Goal: Task Accomplishment & Management: Manage account settings

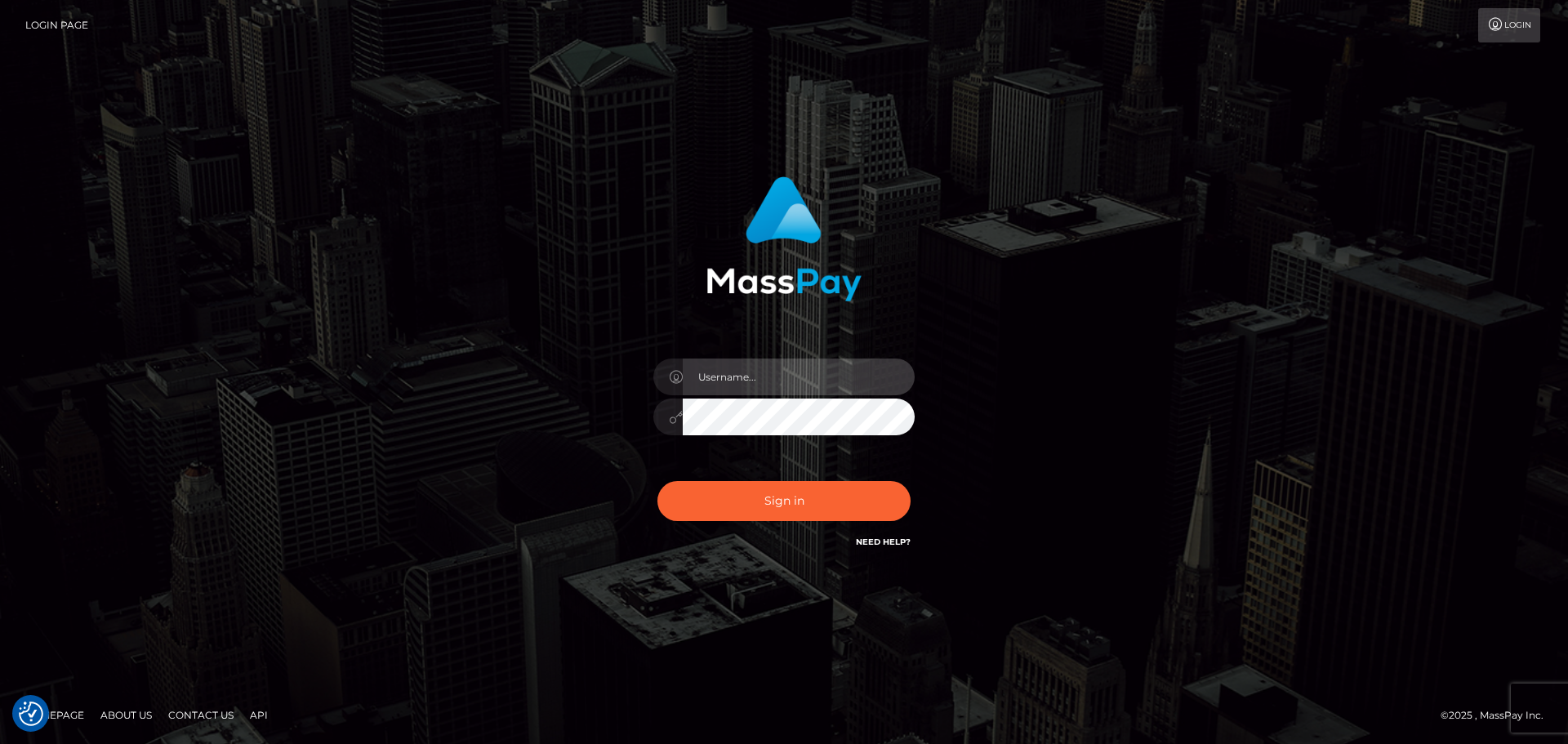
type input "Bedis"
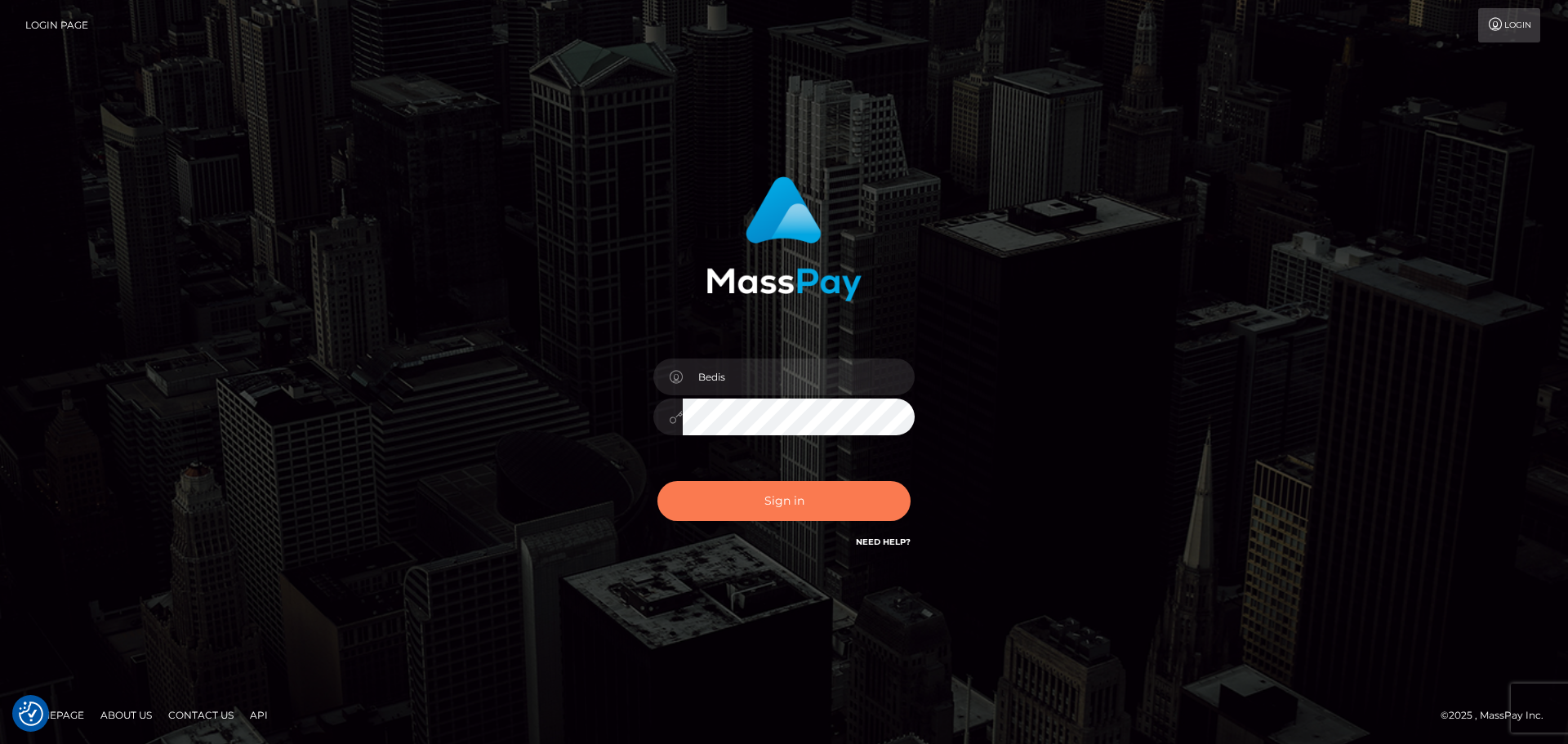
click at [860, 502] on button "Sign in" at bounding box center [784, 501] width 253 height 40
type input "Bedis"
click at [860, 503] on button "Sign in" at bounding box center [784, 501] width 253 height 40
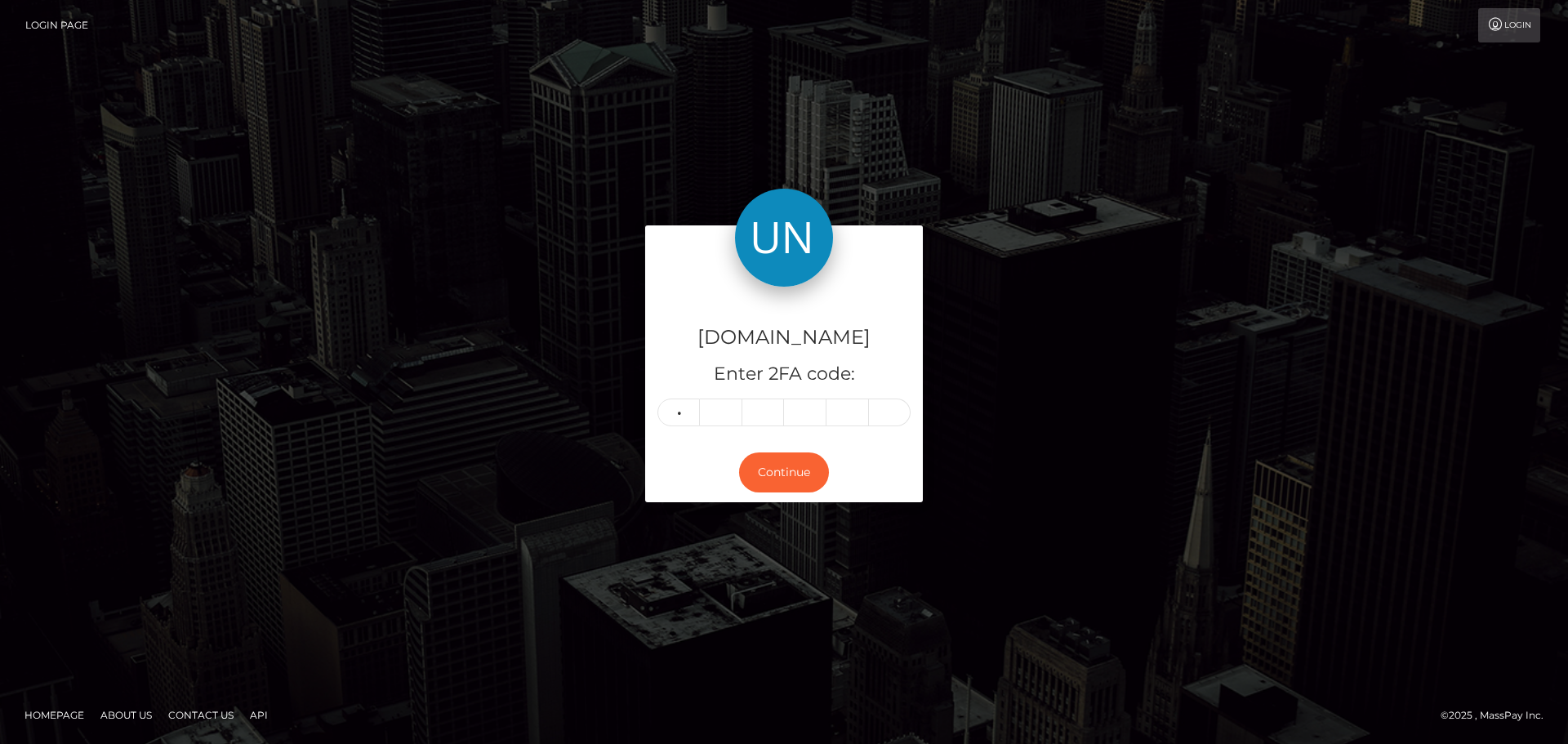
type input "6"
type input "1"
type input "7"
type input "9"
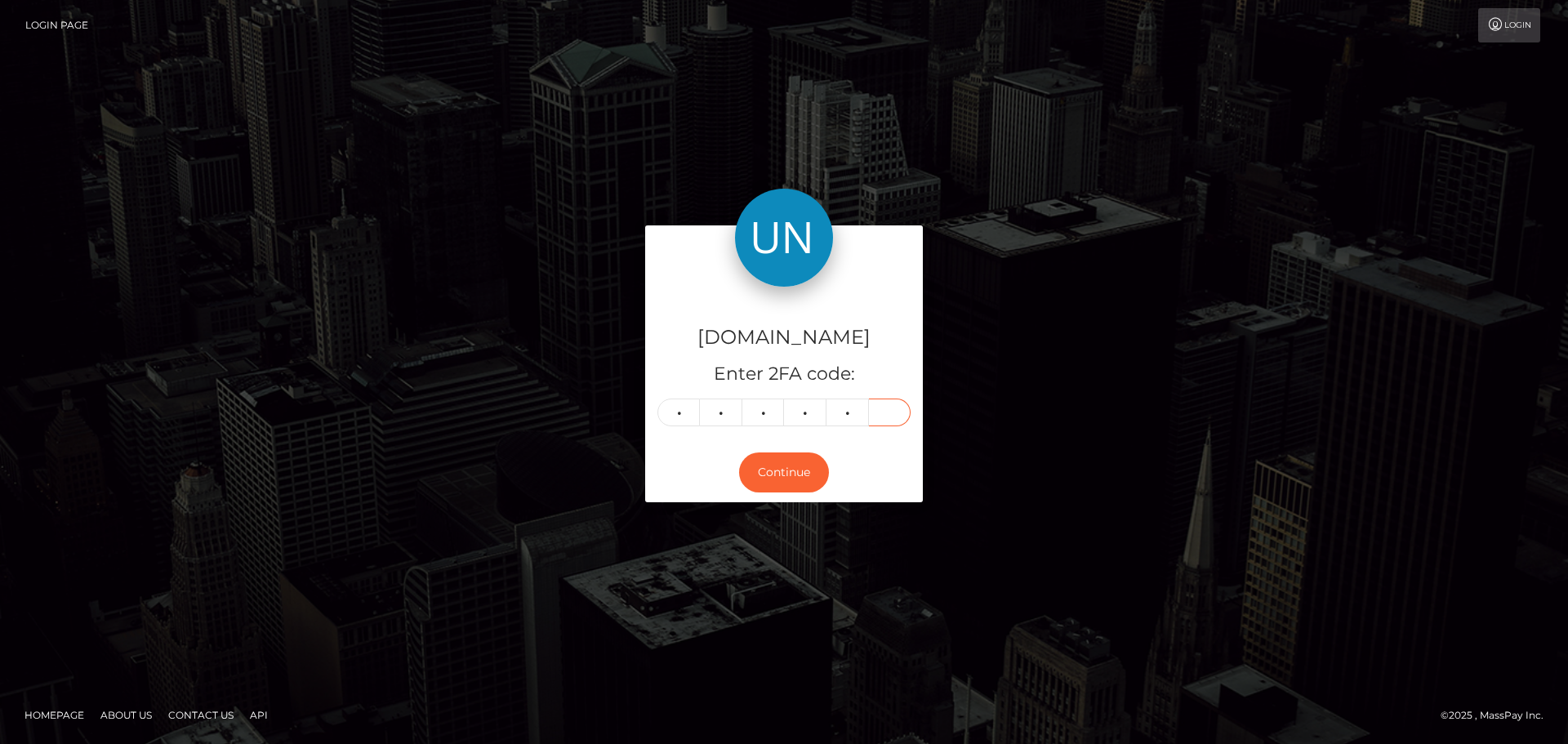
type input "2"
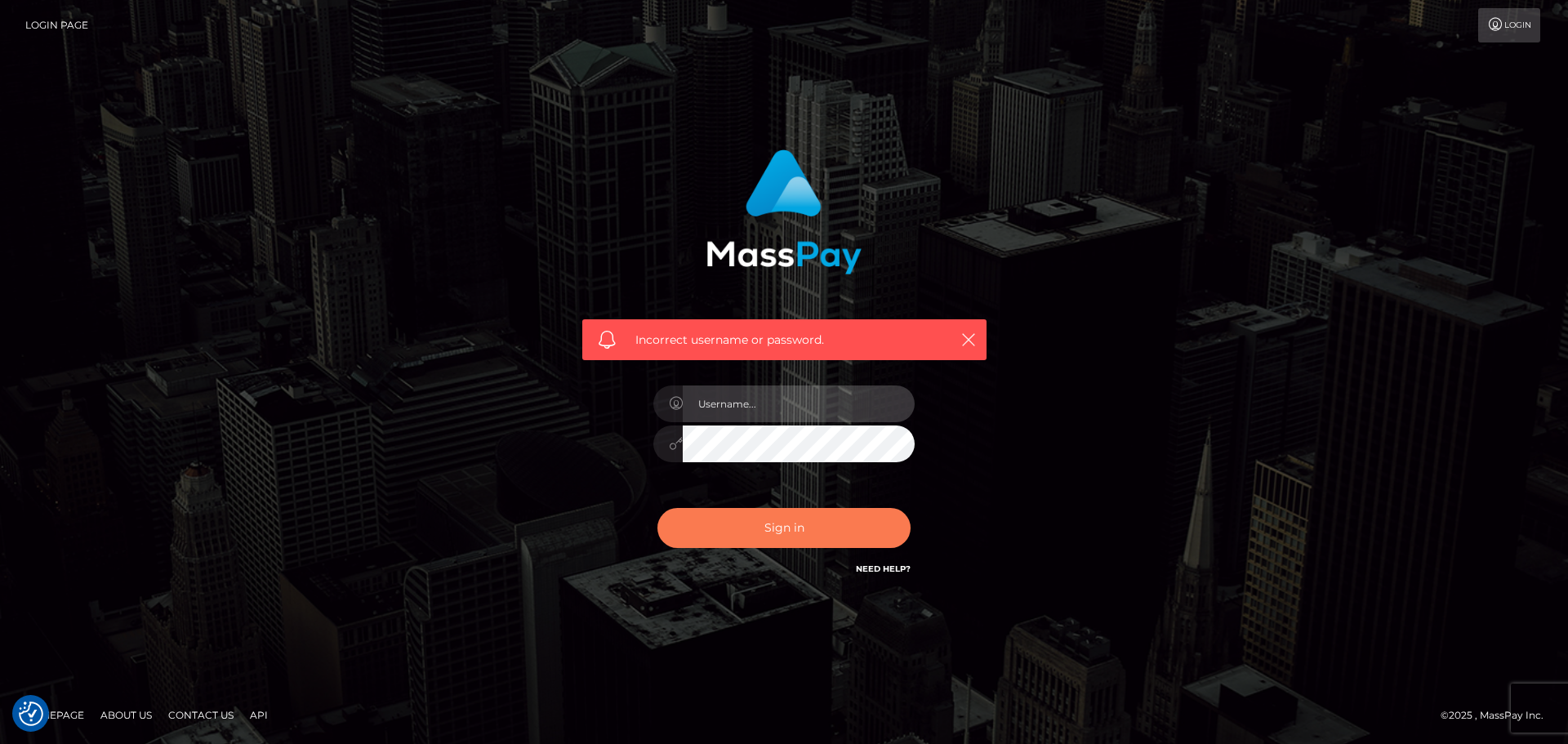
type input "Bedis"
click at [827, 520] on button "Sign in" at bounding box center [784, 528] width 253 height 40
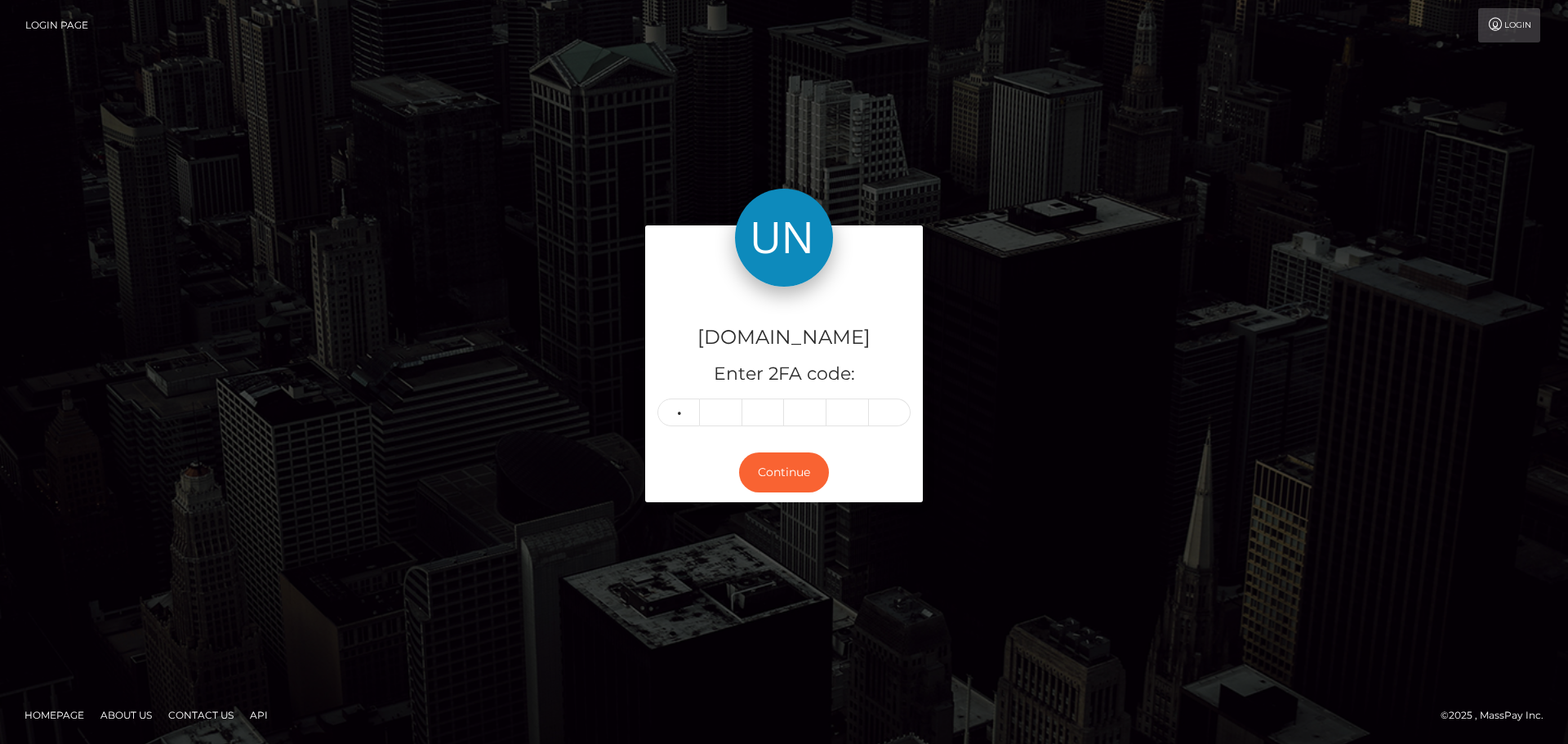
type input "3"
type input "4"
type input "2"
type input "7"
type input "9"
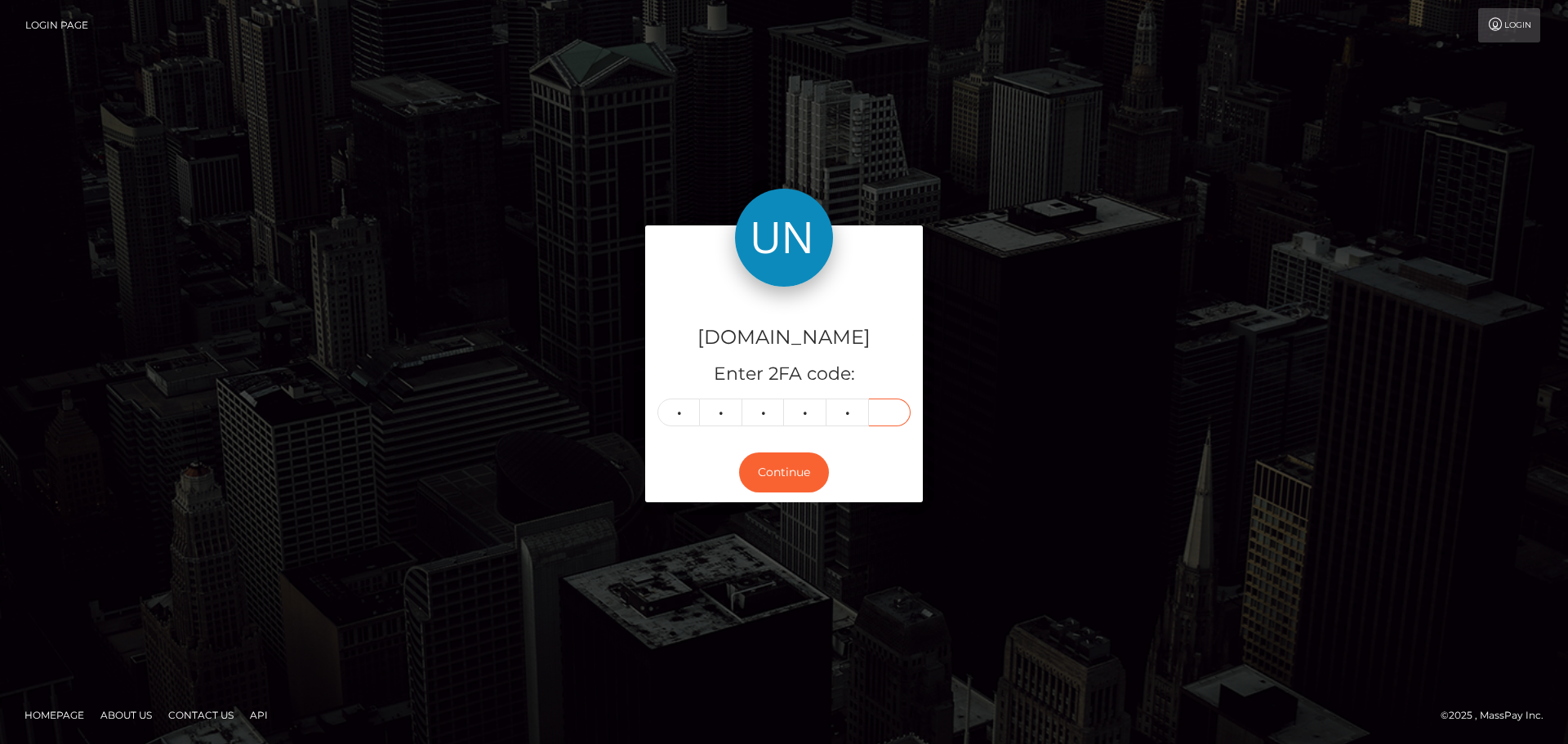
type input "2"
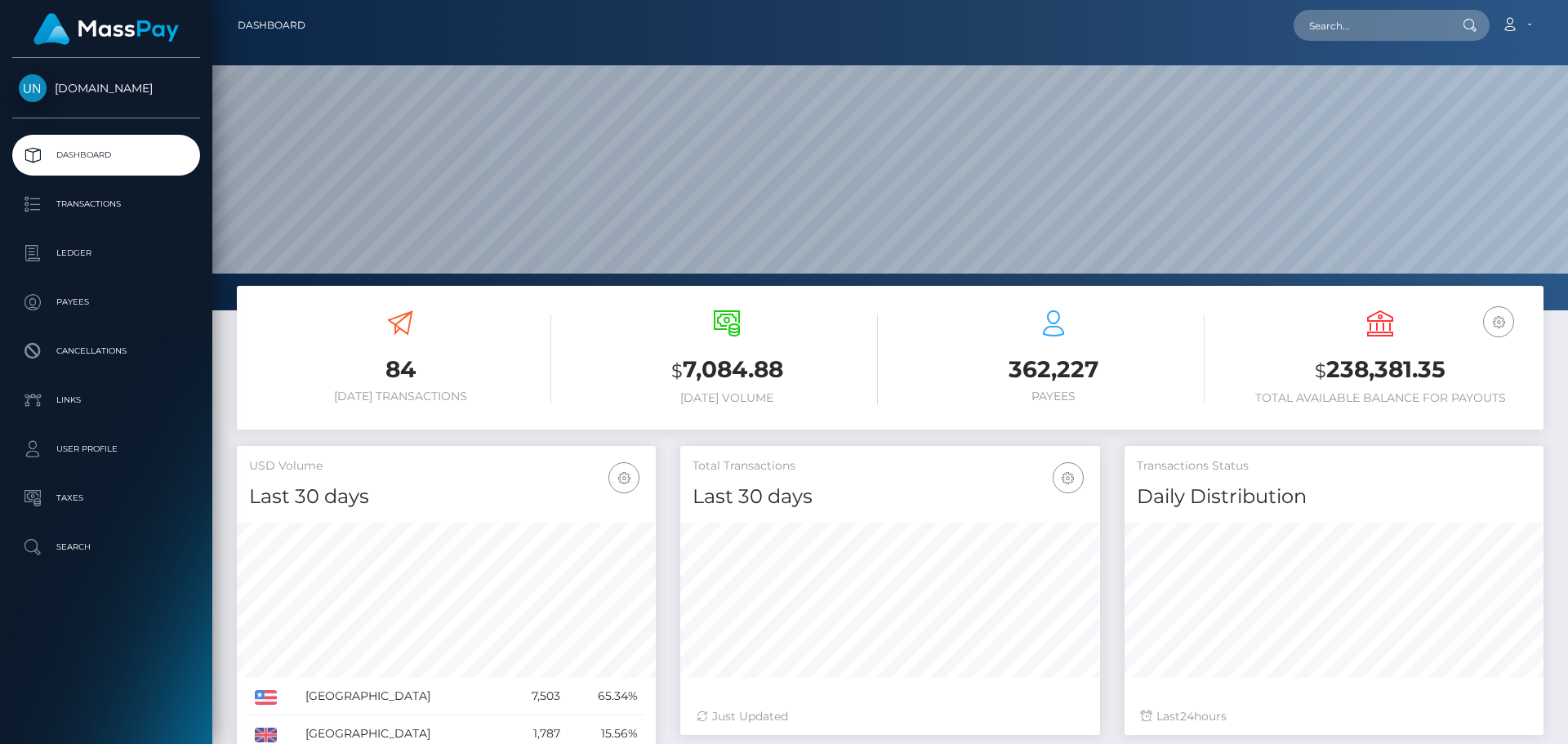
scroll to position [290, 420]
click at [1369, 30] on input "text" at bounding box center [1370, 25] width 154 height 31
paste input "averyboss005@gmail.com"
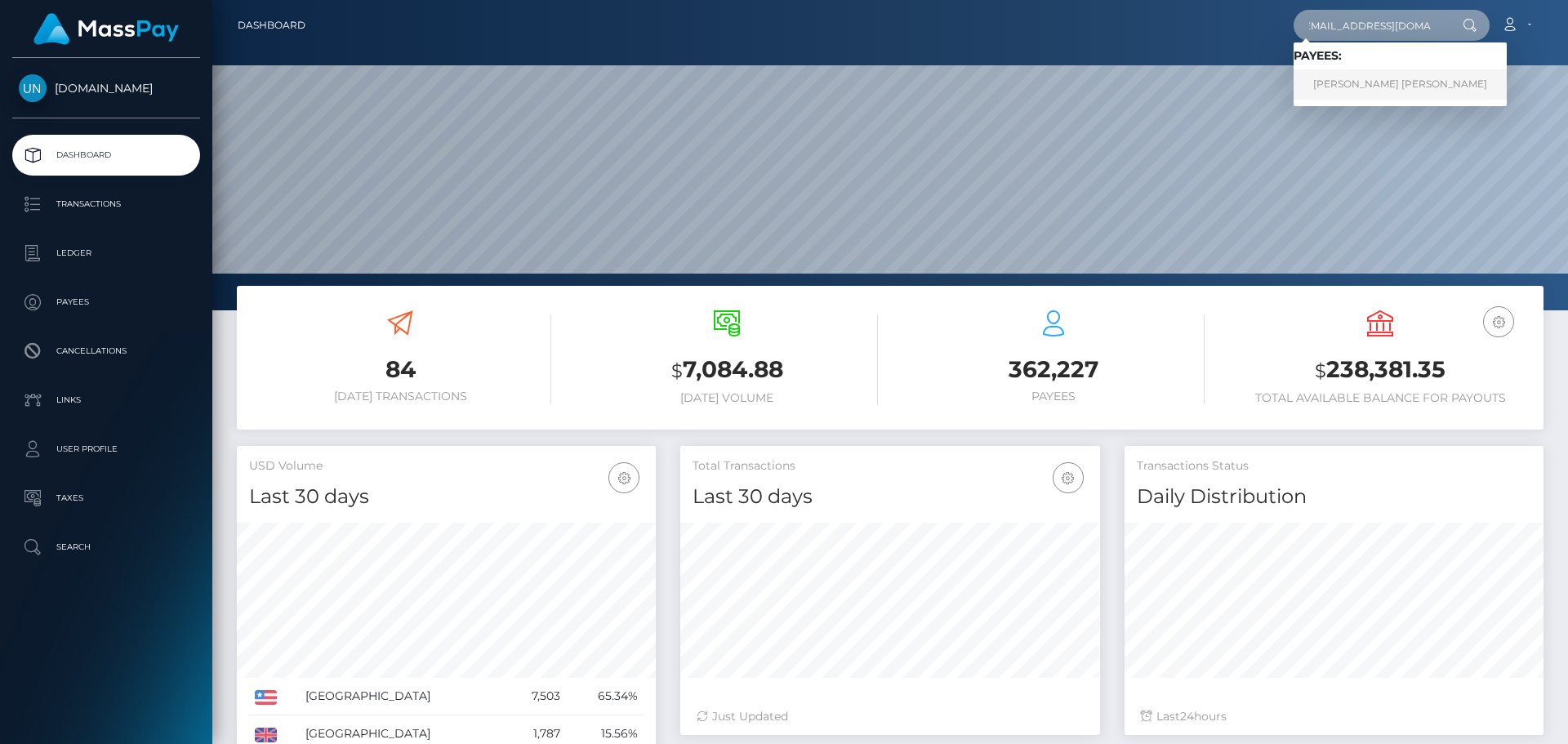
type input "averyboss005@gmail.com"
click at [1374, 88] on link "AVERY MAURICE WILLIAMS" at bounding box center [1400, 85] width 213 height 30
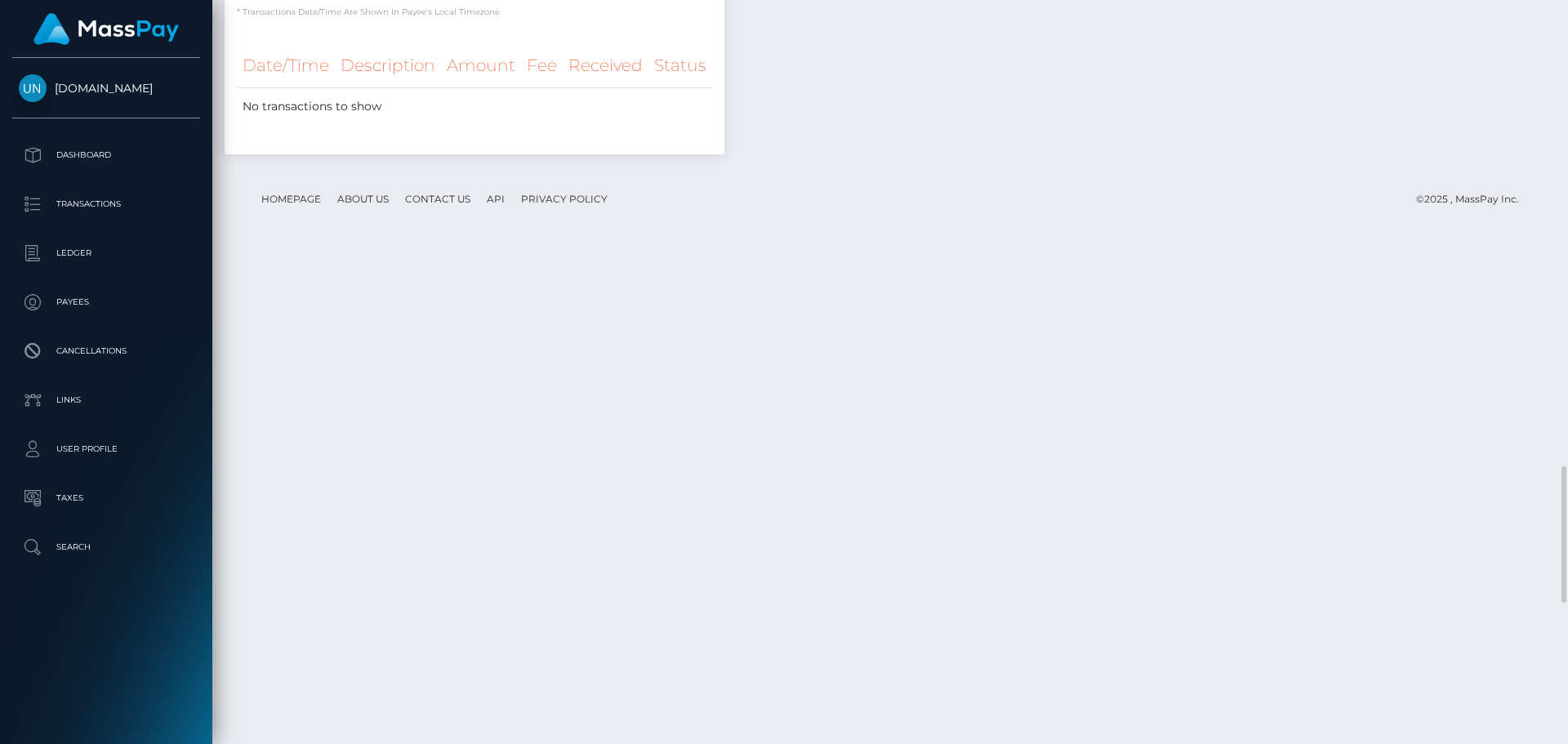
scroll to position [3103, 0]
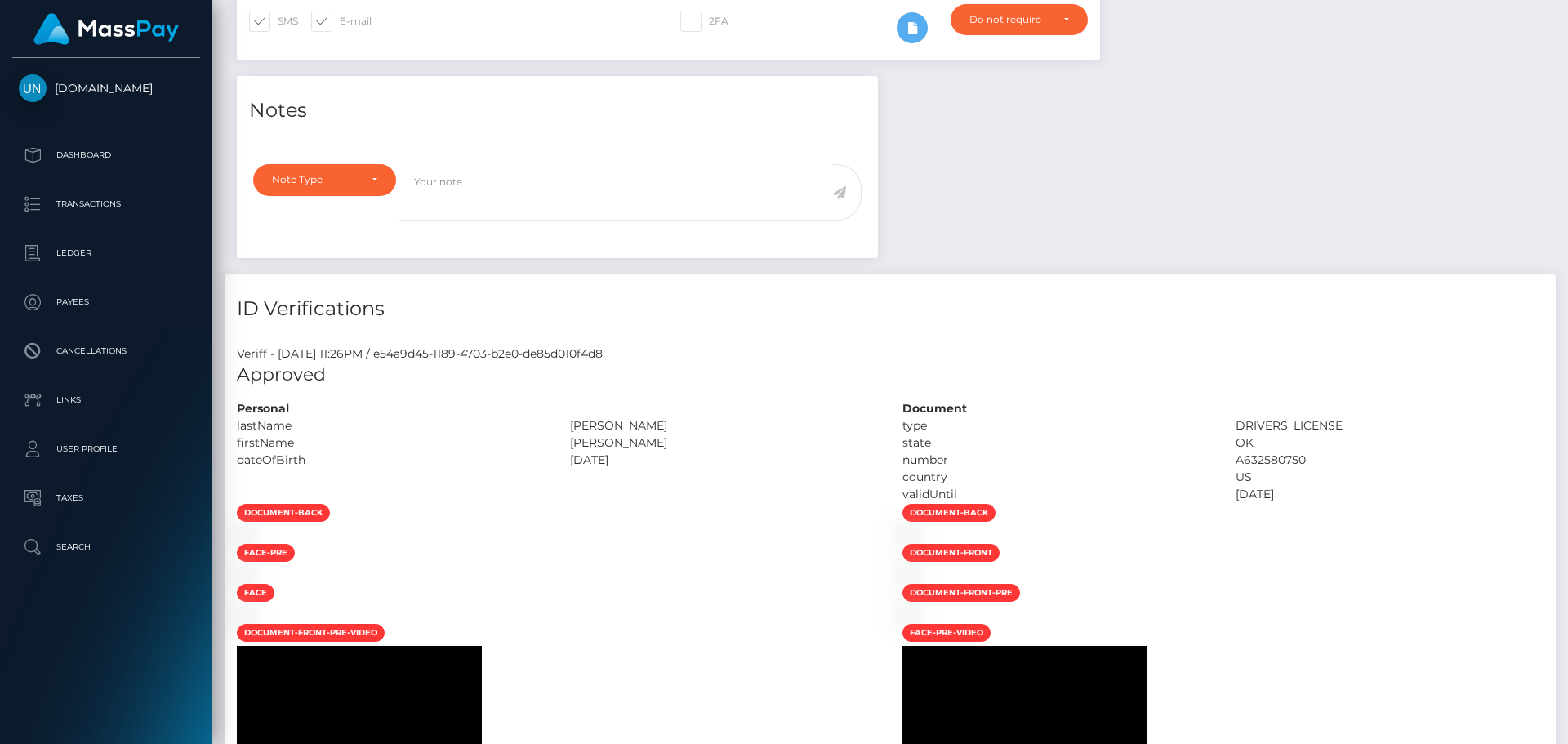
scroll to position [0, 0]
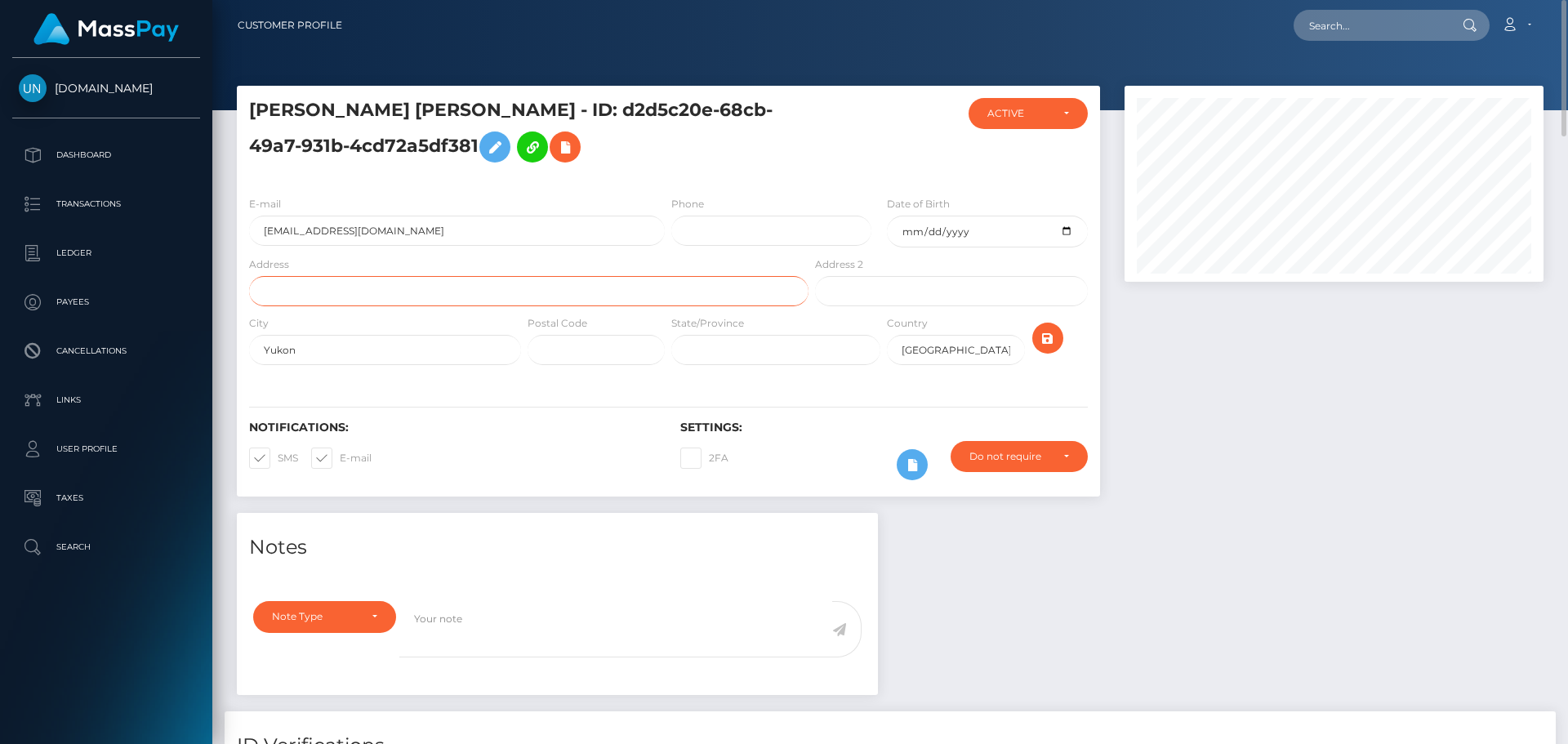
click at [357, 285] on input "text" at bounding box center [528, 292] width 559 height 30
paste input "604 W Beam Ave, Yukon Oklahoma 73099"
drag, startPoint x: 437, startPoint y: 292, endPoint x: 390, endPoint y: 289, distance: 47.1
click at [390, 289] on input "604 W Beam Ave, Yukon Oklahoma 73099" at bounding box center [528, 292] width 559 height 30
type input "604 W Beam Ave, Yukon 73099"
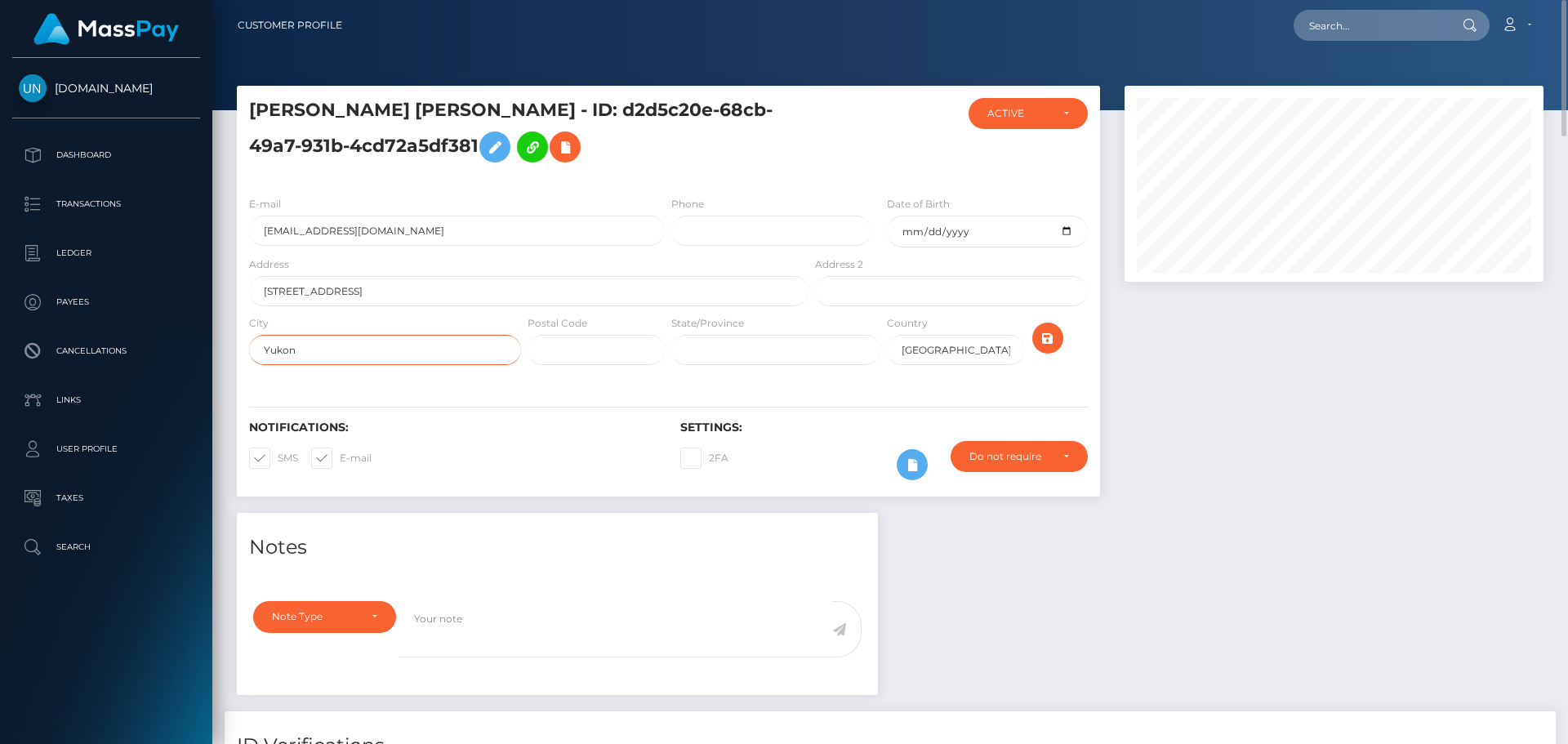
click at [369, 347] on input "Yukon" at bounding box center [385, 350] width 272 height 30
paste input "Oklahoma"
type input "Yukon Oklahoma"
drag, startPoint x: 424, startPoint y: 285, endPoint x: 392, endPoint y: 287, distance: 32.1
click at [392, 287] on input "604 W Beam Ave, Yukon 73099" at bounding box center [528, 292] width 559 height 30
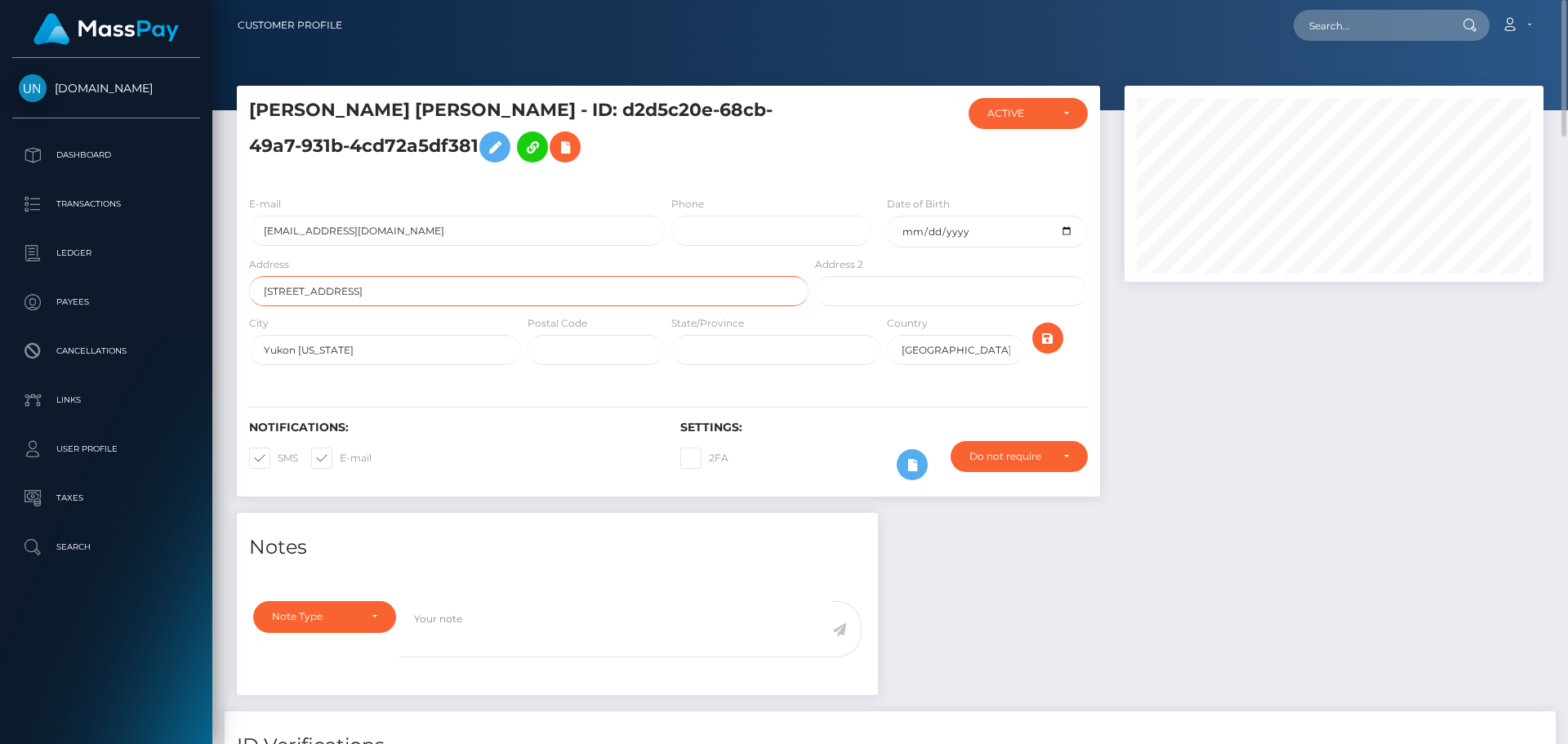
click at [406, 293] on input "604 W Beam Ave, Yukon 73099" at bounding box center [528, 292] width 559 height 30
drag, startPoint x: 423, startPoint y: 292, endPoint x: 391, endPoint y: 288, distance: 32.2
click at [391, 288] on input "604 W Beam Ave, Yukon 73099" at bounding box center [528, 292] width 559 height 30
type input "604 W Beam Ave, Yukon"
click at [562, 343] on input "text" at bounding box center [596, 350] width 137 height 30
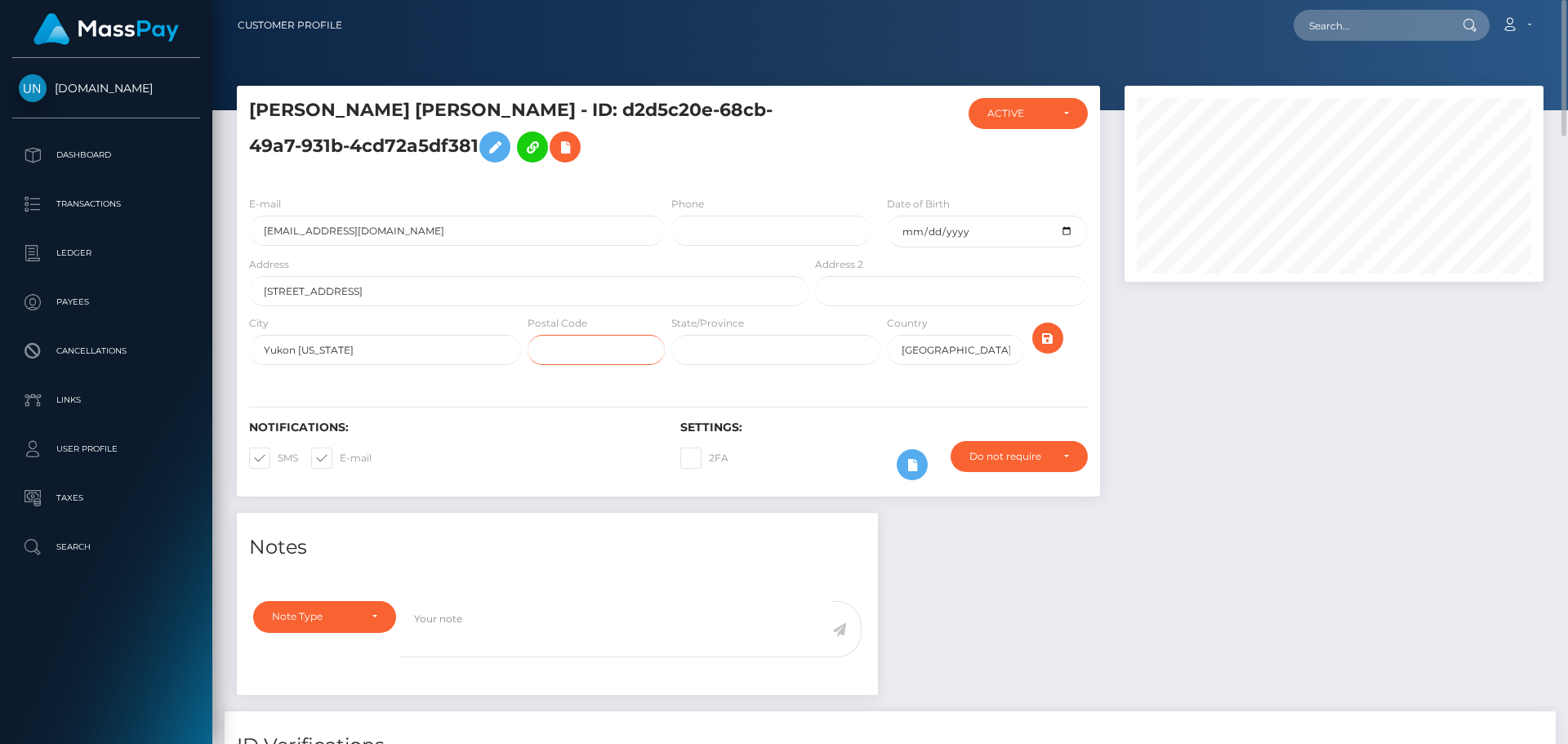
paste input "73099"
type input "73099"
click at [1026, 379] on div "E-mail averyboss005@gmail.com Phone Date of Birth 2005-05-24 Address" at bounding box center [668, 283] width 863 height 199
click at [1043, 332] on icon "submit" at bounding box center [1047, 338] width 20 height 21
